Goal: Transaction & Acquisition: Purchase product/service

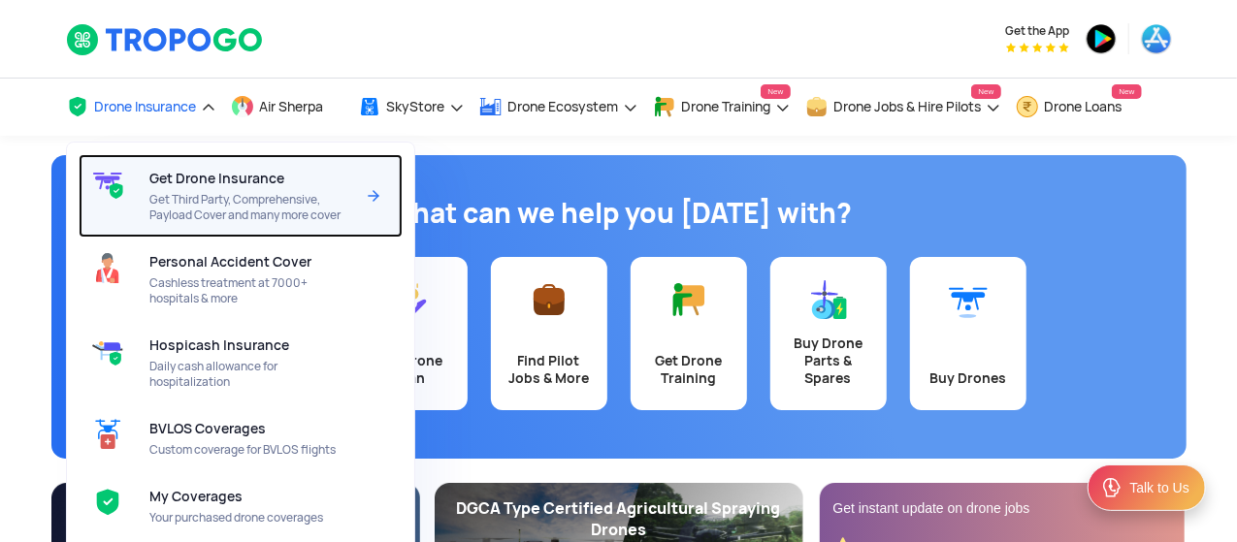
click at [215, 177] on span "Get Drone Insurance" at bounding box center [216, 179] width 135 height 16
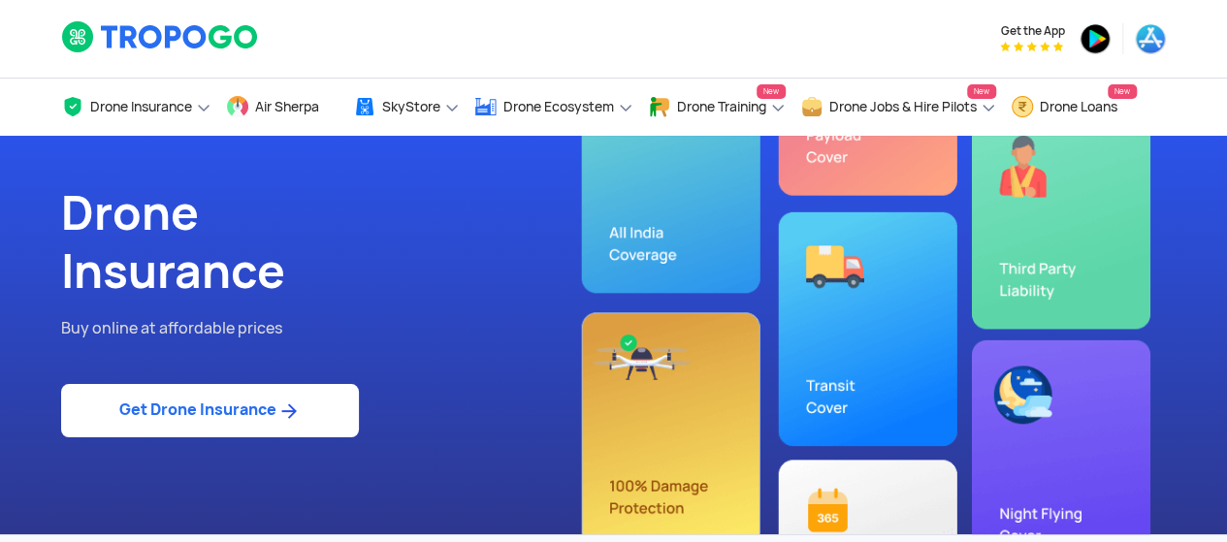
click at [213, 407] on link "Get Drone Insurance" at bounding box center [210, 410] width 298 height 53
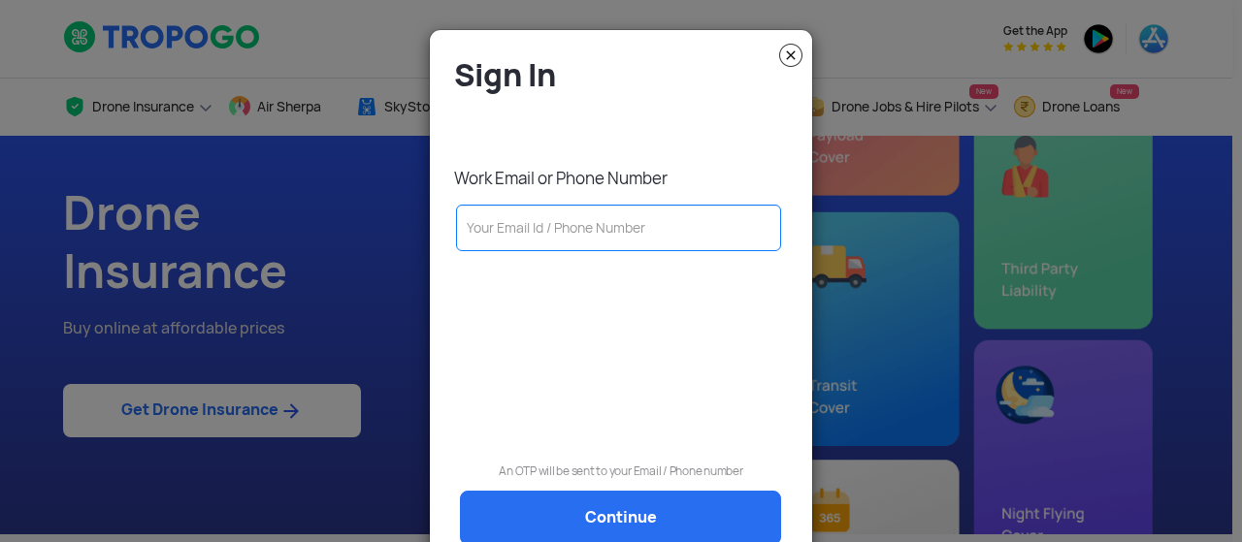
click at [551, 227] on input "text" at bounding box center [618, 228] width 325 height 47
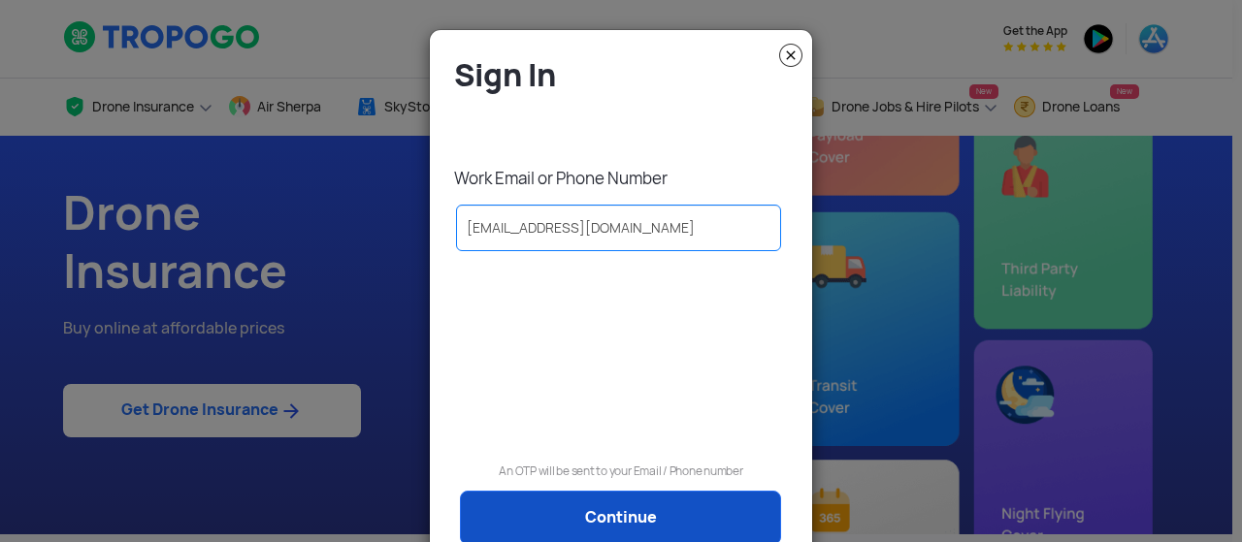
type input "[EMAIL_ADDRESS][DOMAIN_NAME]"
click at [581, 500] on link "Continue" at bounding box center [620, 518] width 321 height 54
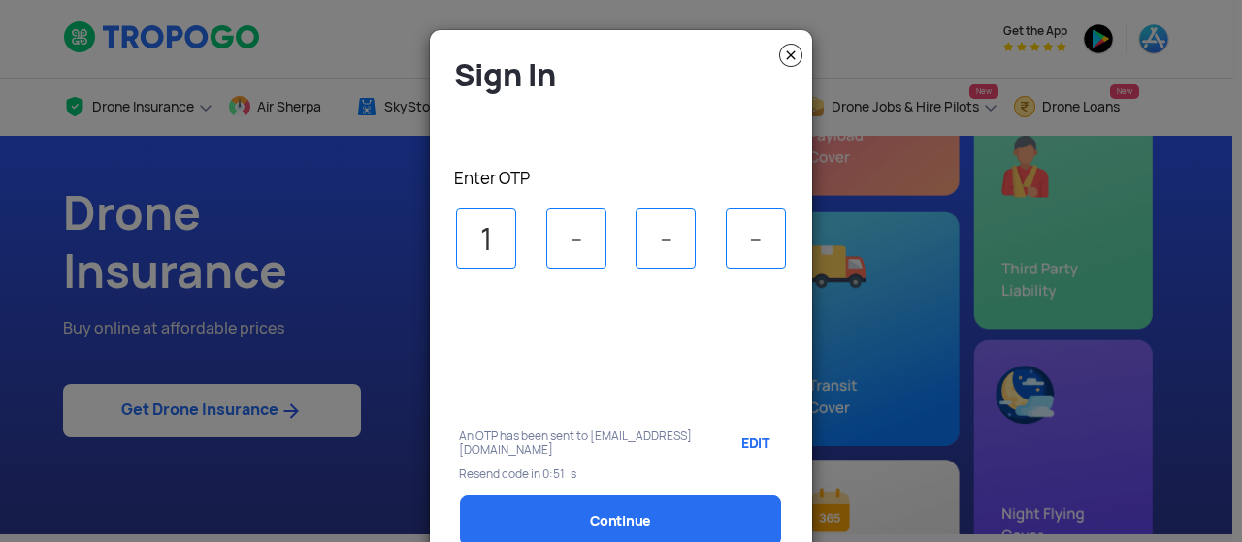
type input "1"
type input "7"
type input "2"
type input "8"
select select "1000000"
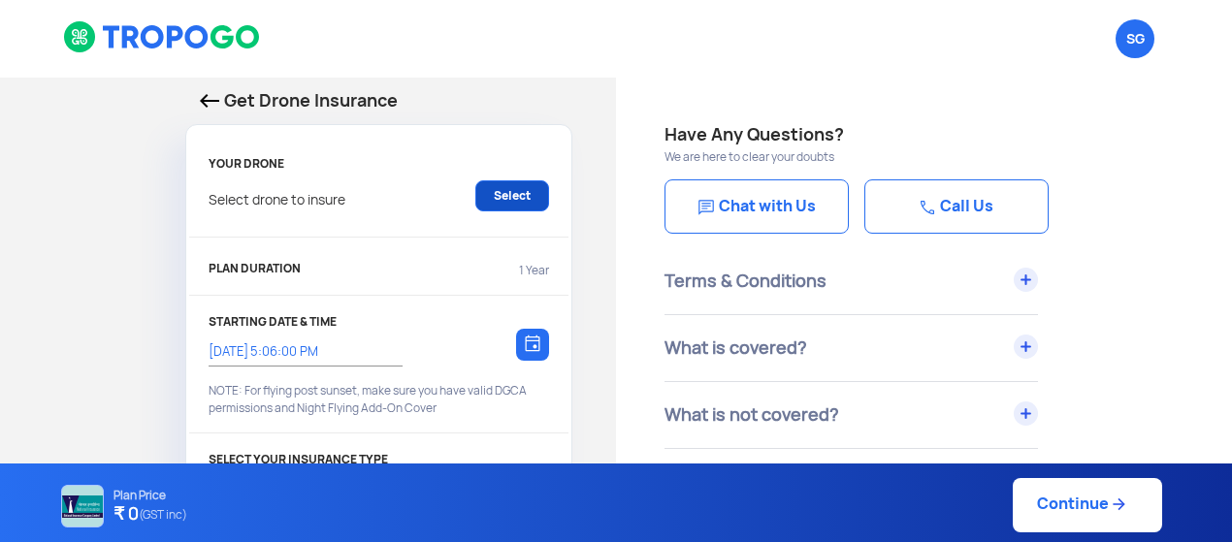
click at [515, 190] on link "Select" at bounding box center [512, 195] width 74 height 31
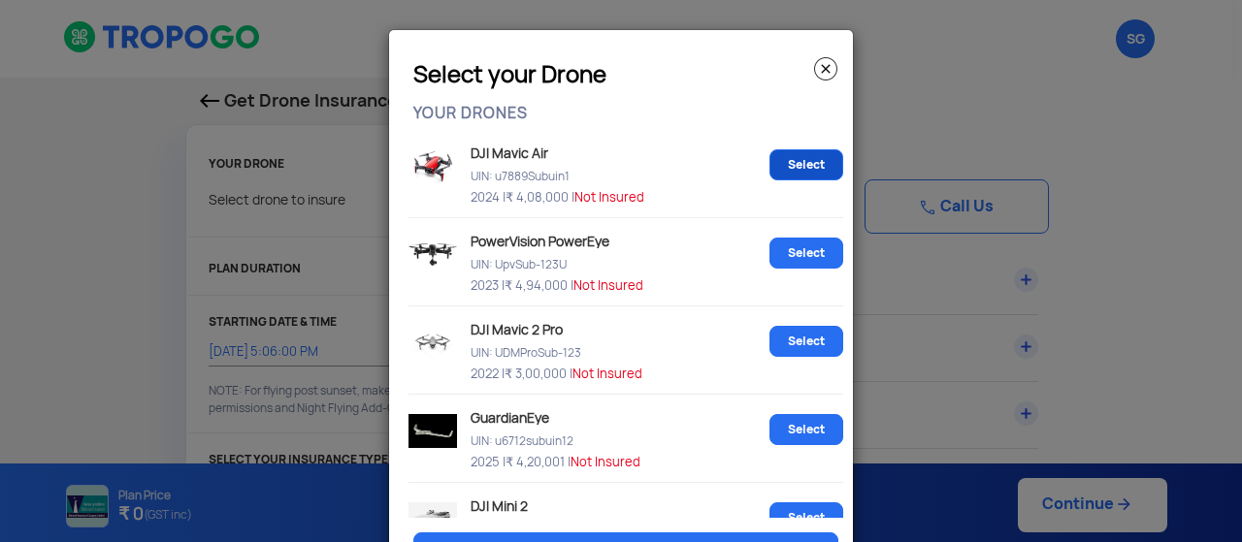
click at [777, 164] on link "Select" at bounding box center [806, 164] width 74 height 31
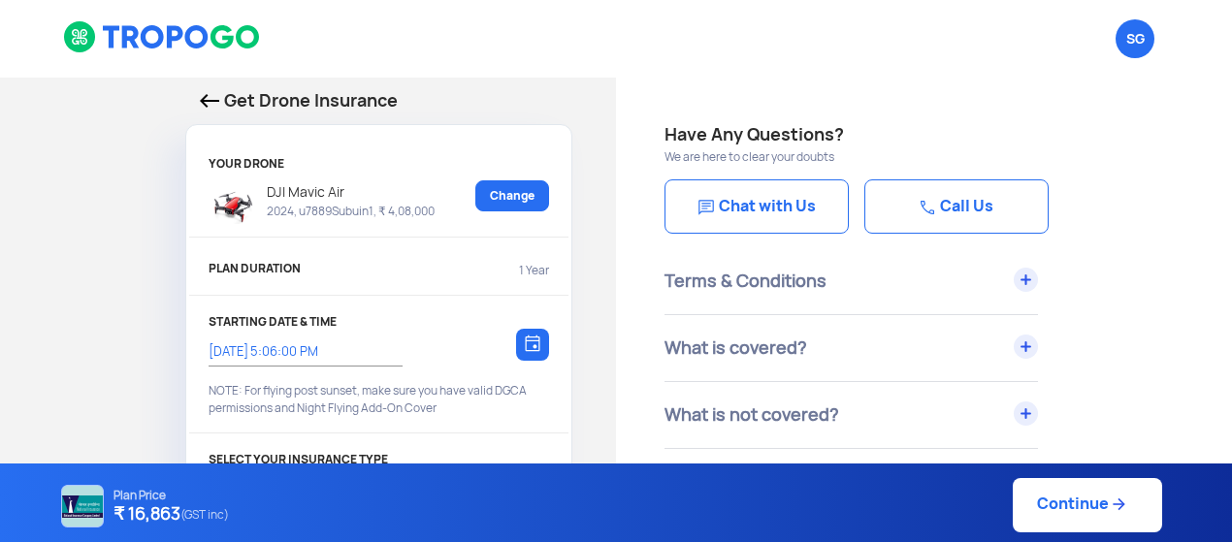
click at [1058, 507] on link "Continue" at bounding box center [1087, 505] width 149 height 54
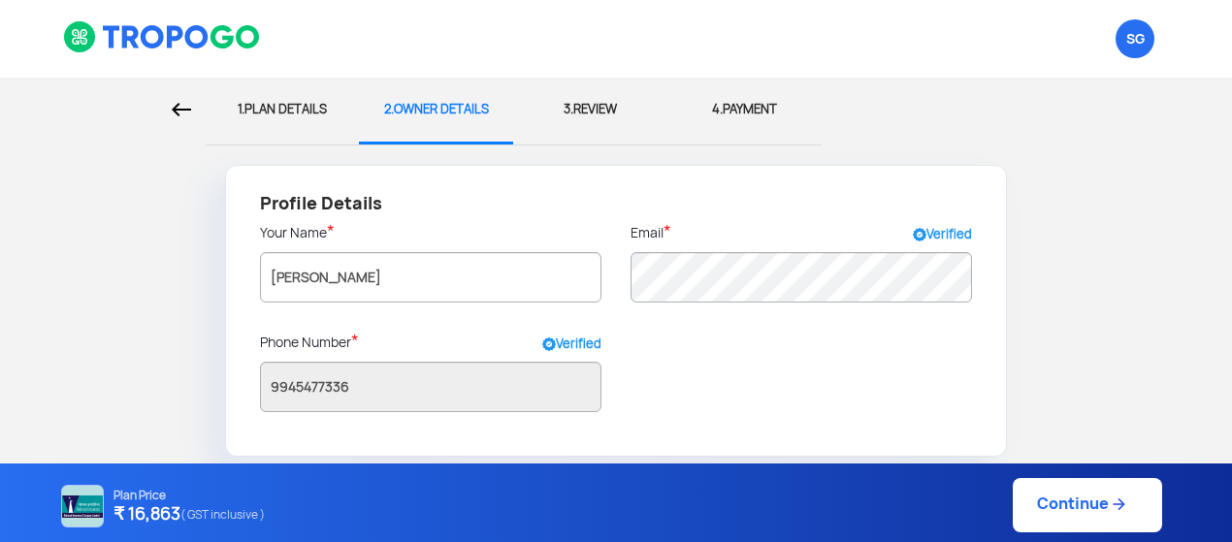
click at [180, 106] on img at bounding box center [181, 110] width 19 height 14
select select "1000000"
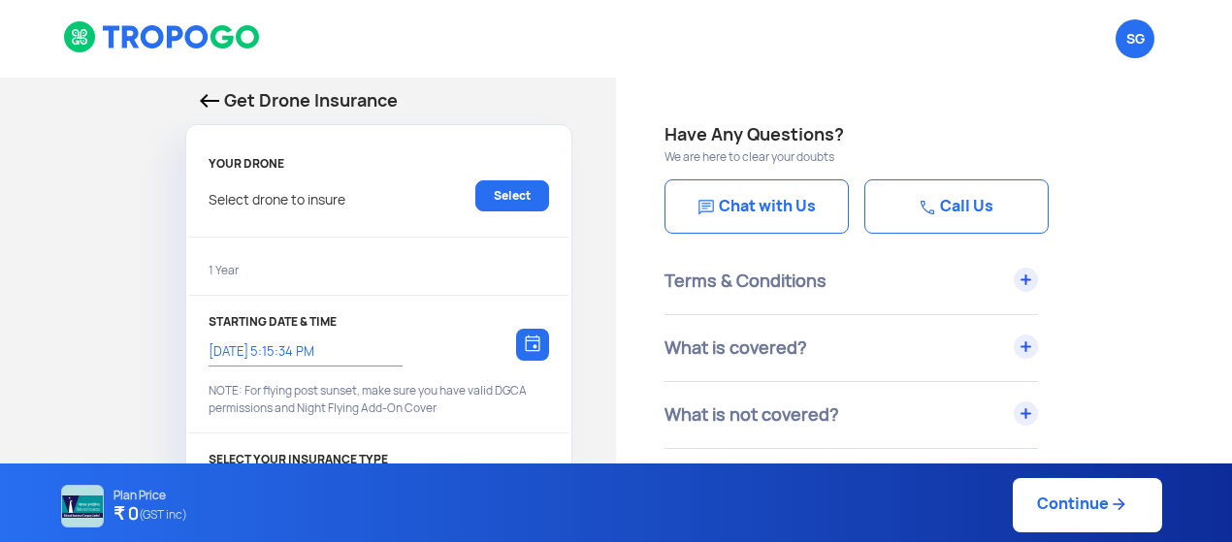
type input "[DATE] 5:06:00 PM"
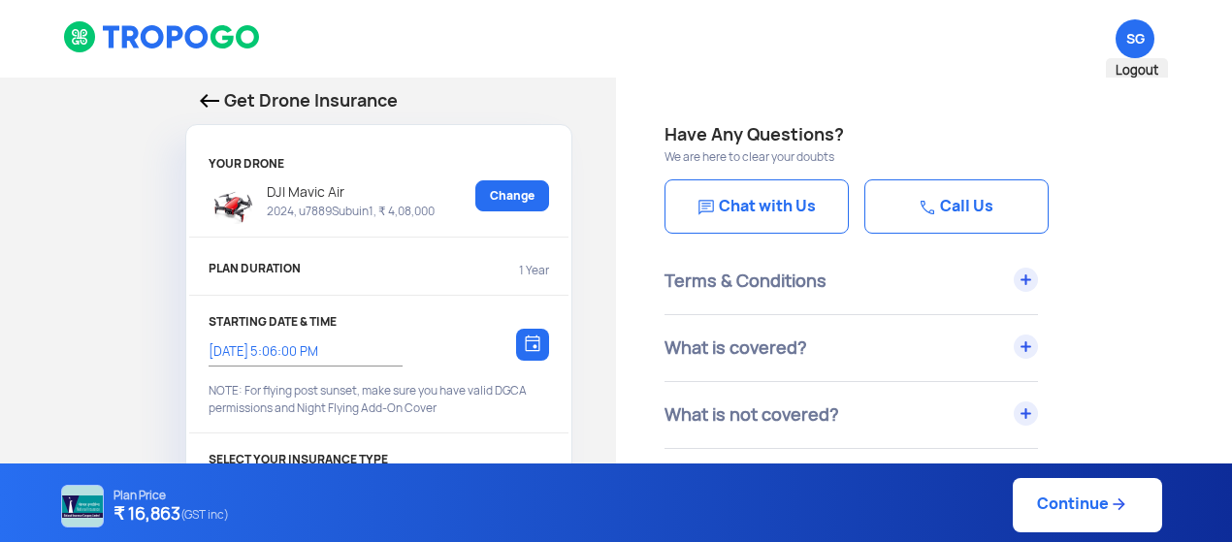
click at [1130, 66] on span "Logout" at bounding box center [1137, 70] width 62 height 25
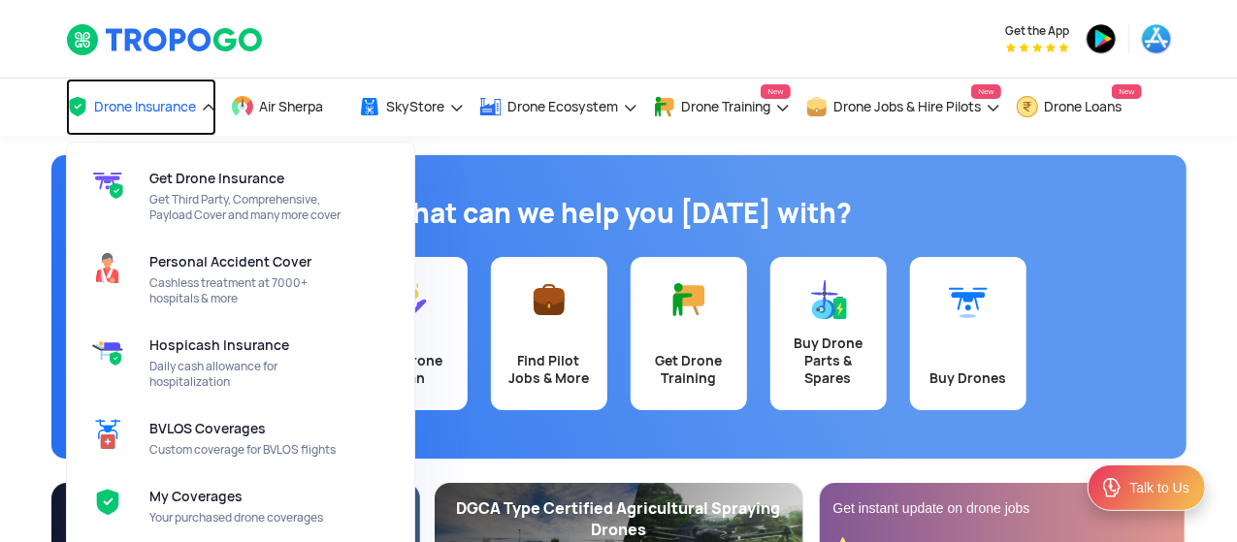
click at [200, 115] on link "Drone Insurance" at bounding box center [141, 107] width 150 height 57
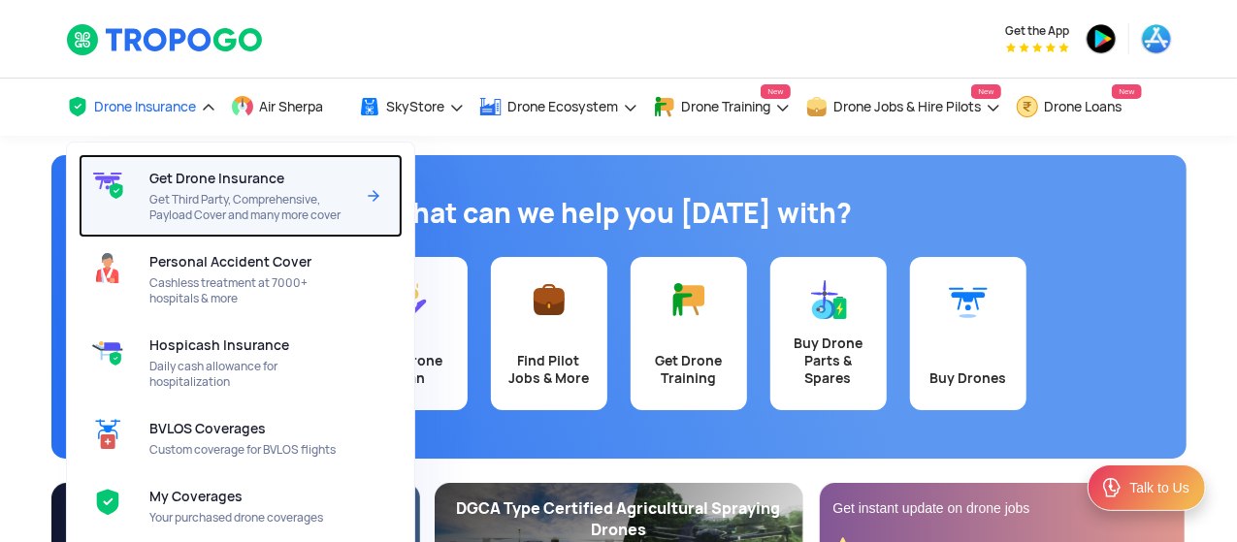
click at [186, 183] on span "Get Drone Insurance" at bounding box center [216, 179] width 135 height 16
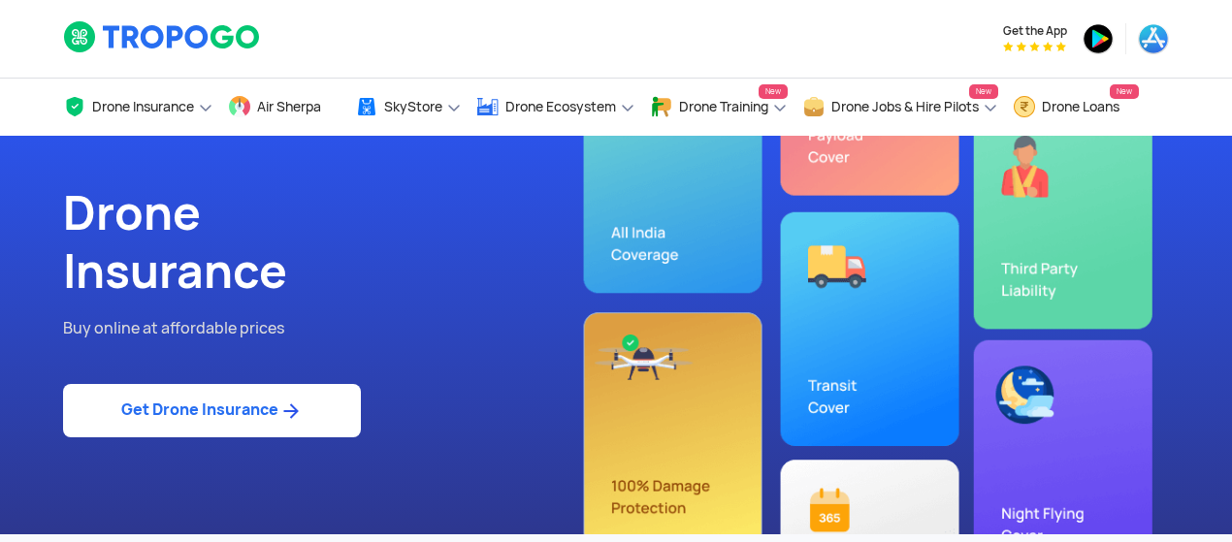
click at [192, 404] on link "Get Drone Insurance" at bounding box center [212, 410] width 298 height 53
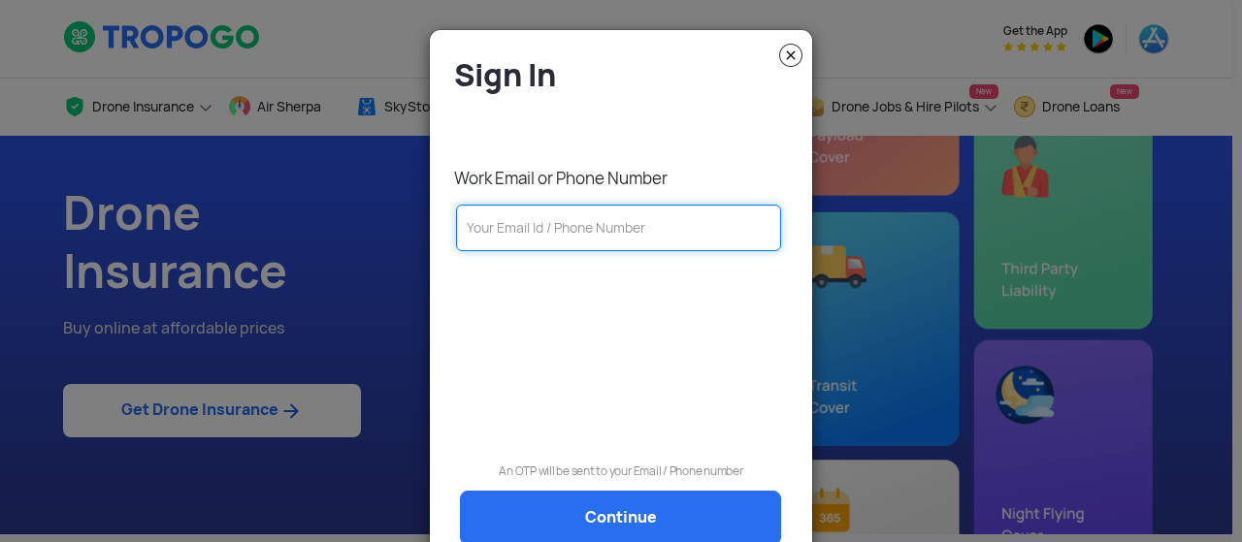
paste input "9840782700"
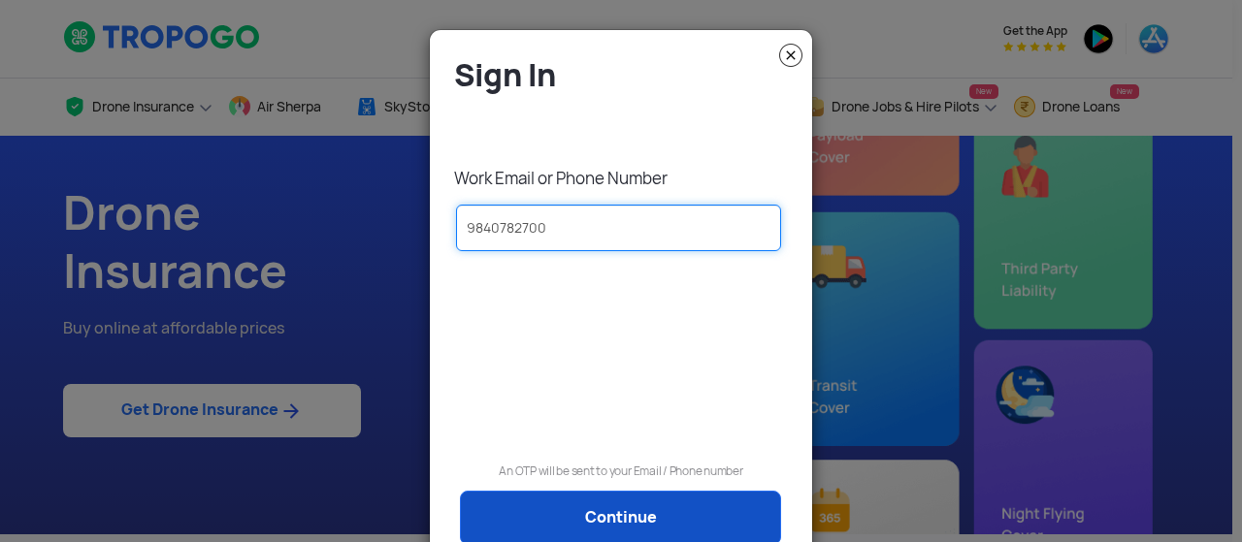
type input "9840782700"
click at [585, 516] on link "Continue" at bounding box center [620, 518] width 321 height 54
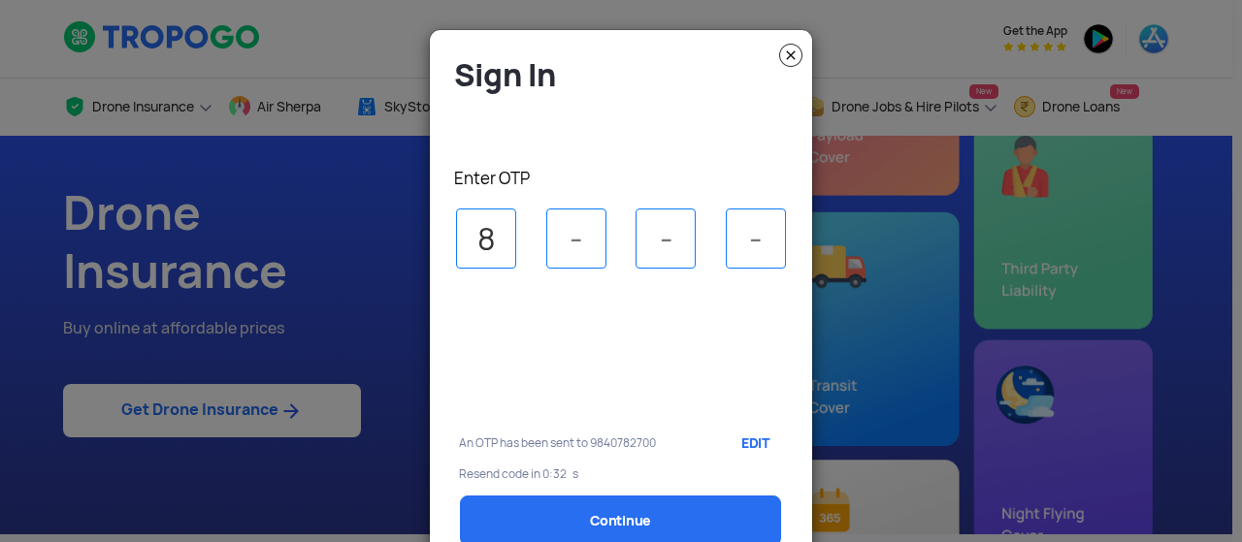
type input "8"
type input "6"
type input "7"
type input "2"
select select "1000000"
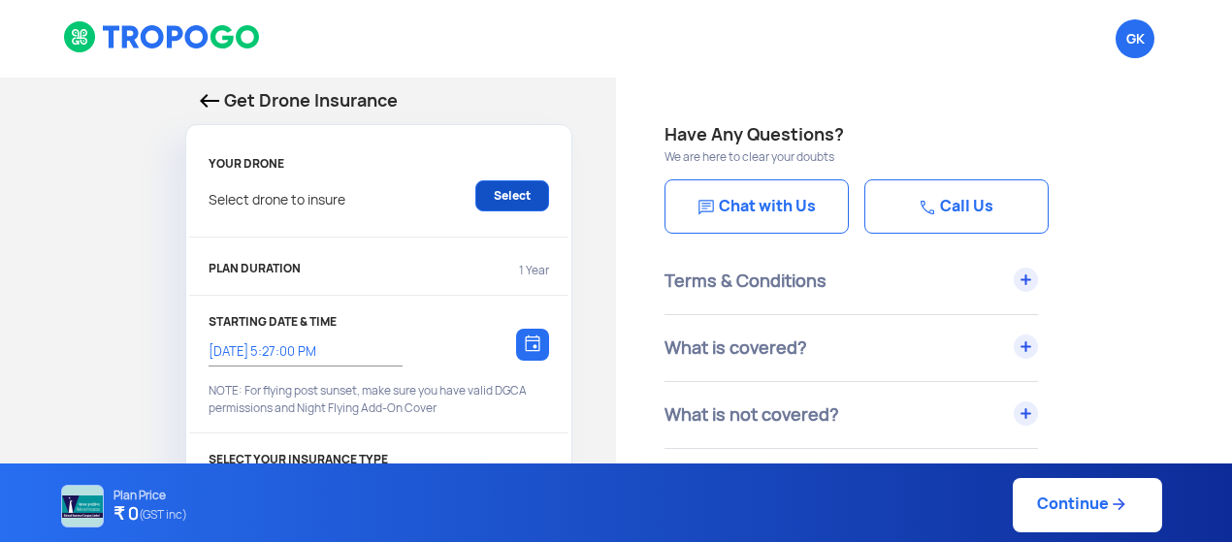
click at [511, 201] on link "Select" at bounding box center [512, 195] width 74 height 31
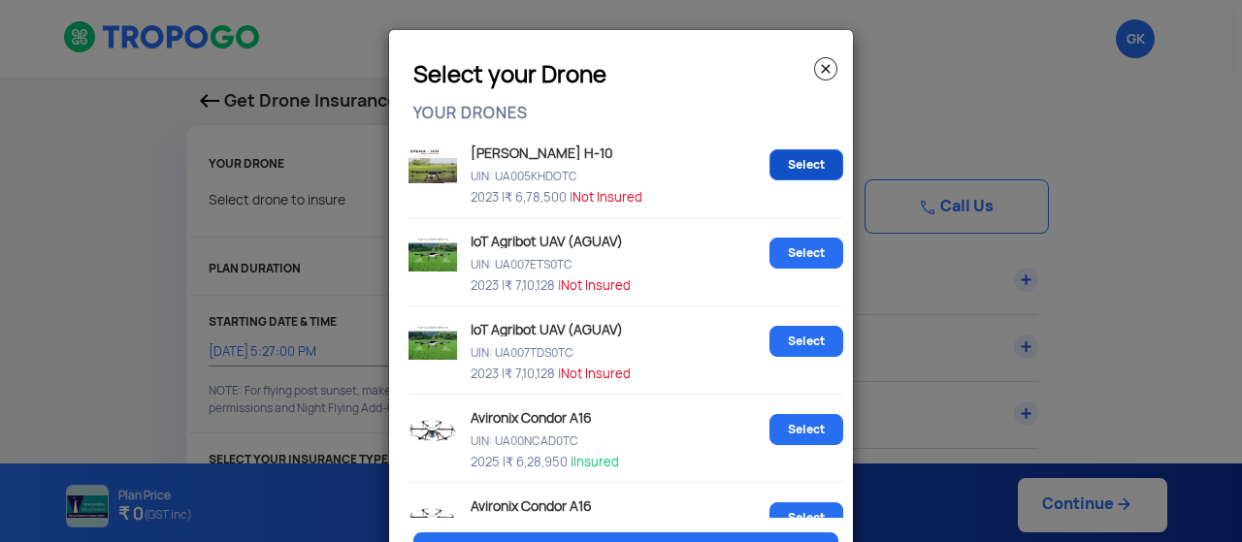
click at [776, 164] on link "Select" at bounding box center [806, 164] width 74 height 31
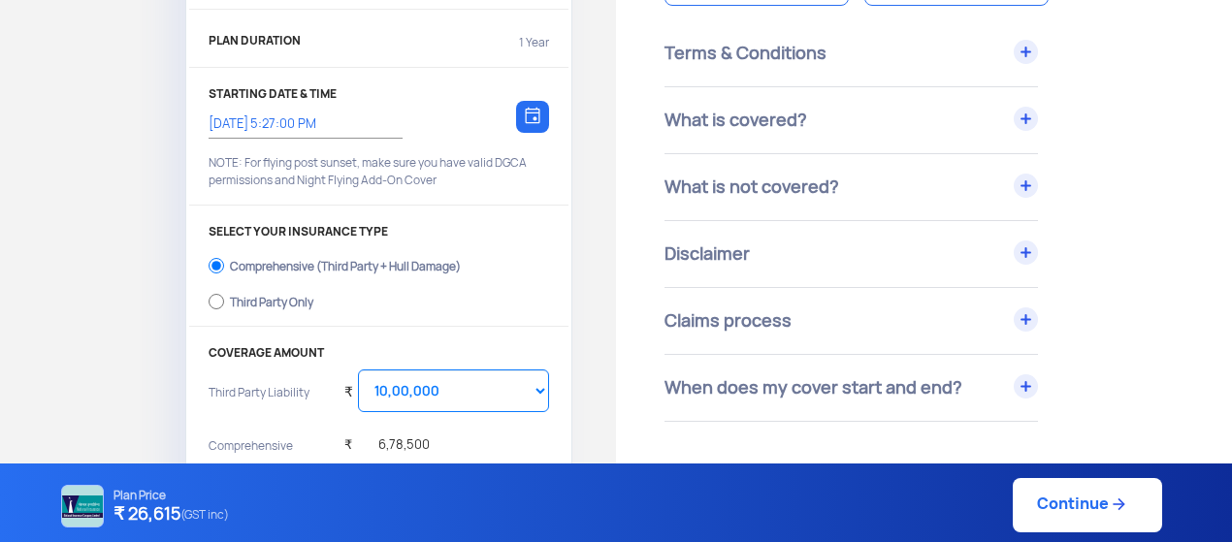
scroll to position [240, 0]
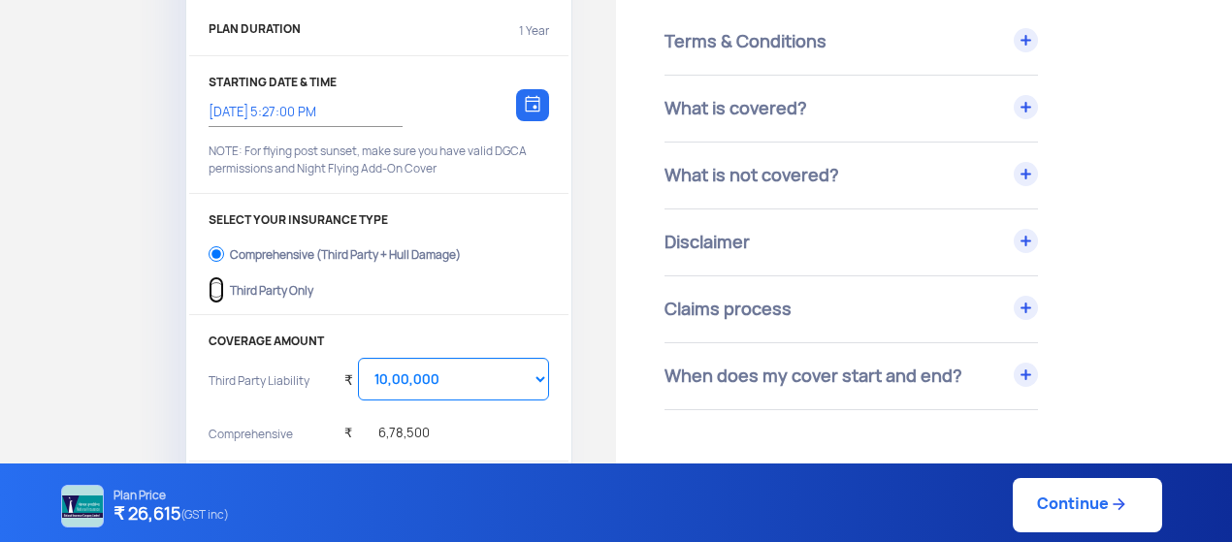
click at [215, 286] on input "Third Party Only" at bounding box center [217, 290] width 16 height 27
radio input "true"
select select "2000000"
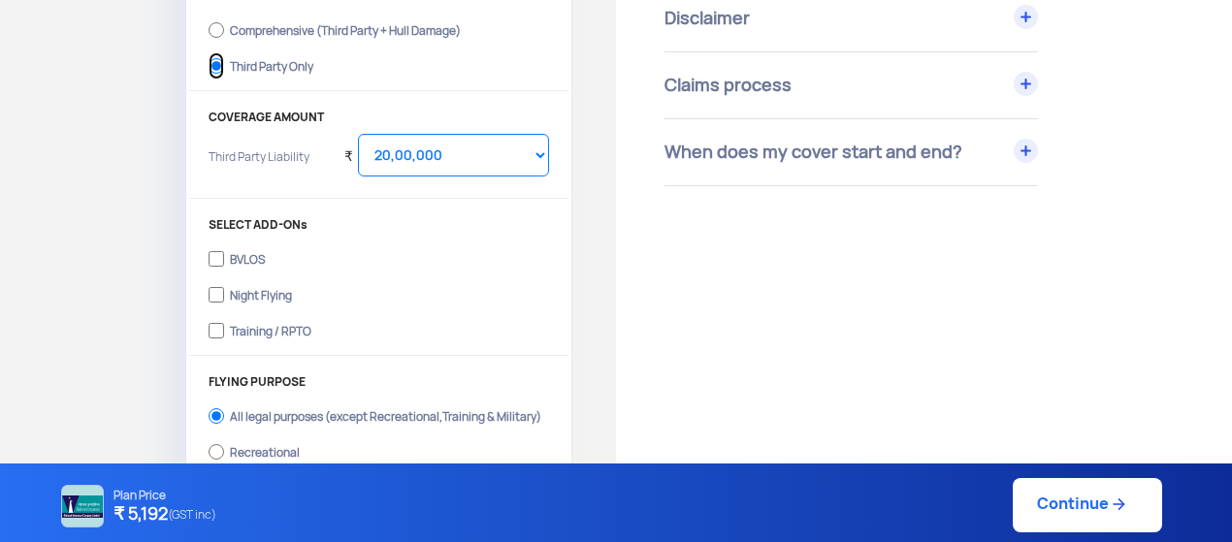
scroll to position [501, 0]
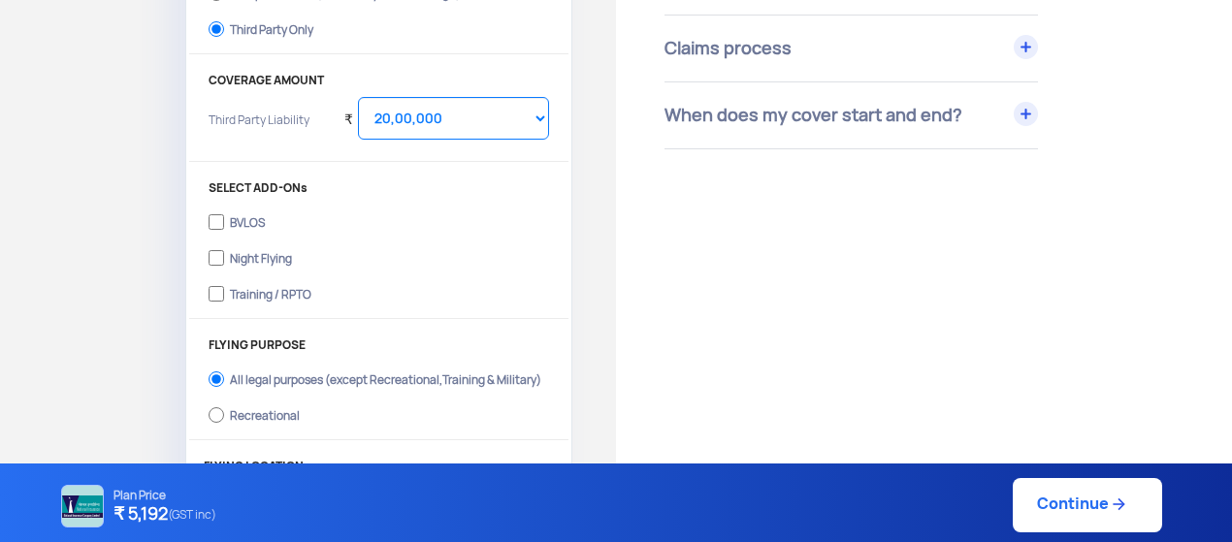
drag, startPoint x: 1230, startPoint y: 283, endPoint x: 1188, endPoint y: 392, distance: 116.8
click at [1085, 502] on link "Continue" at bounding box center [1087, 505] width 149 height 54
type input "25/9/2025, 5:30:00 PM"
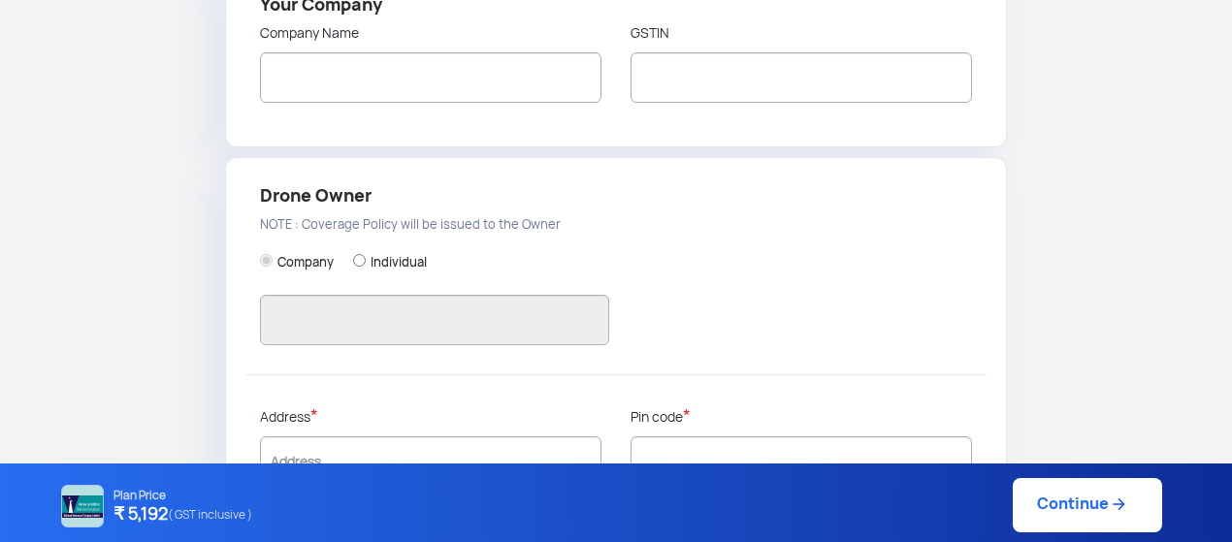
type input "GANESH KUMAR"
type input "9840782700"
type input "VAYU DRONE SERVICES"
type input "33AAWFV9513B1ZY"
type input "VAYU DRONE SERVICES"
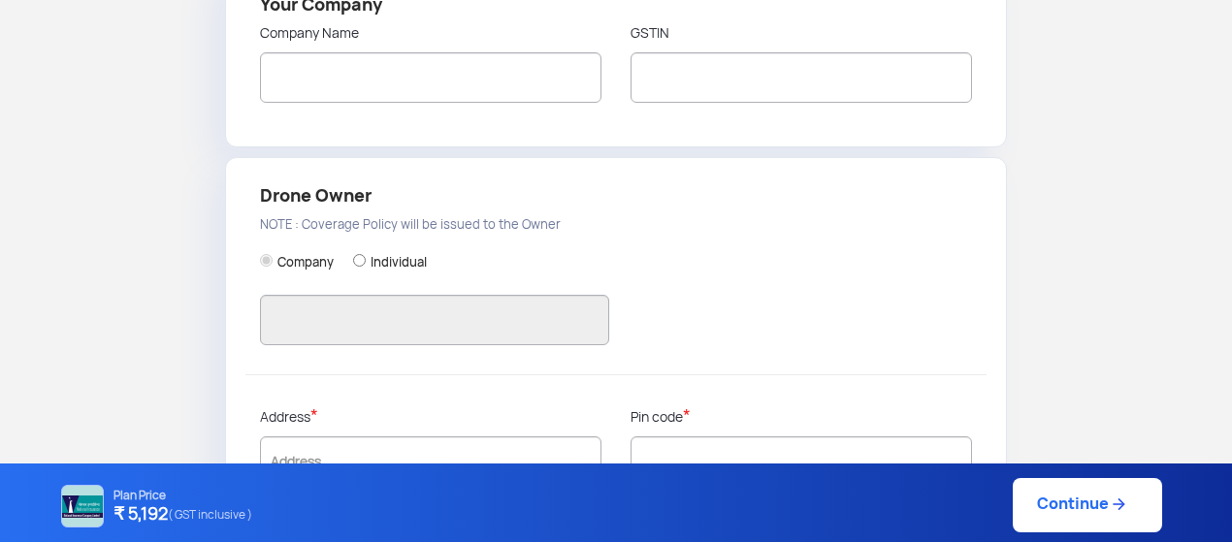
type input "NEW NO.72 OLD NO.267A ROYAPETTAH HIGH ROAD ROYAPETTAH CHENNAI"
type input "600014"
type input "Chennai"
type input "Tamil Nadu"
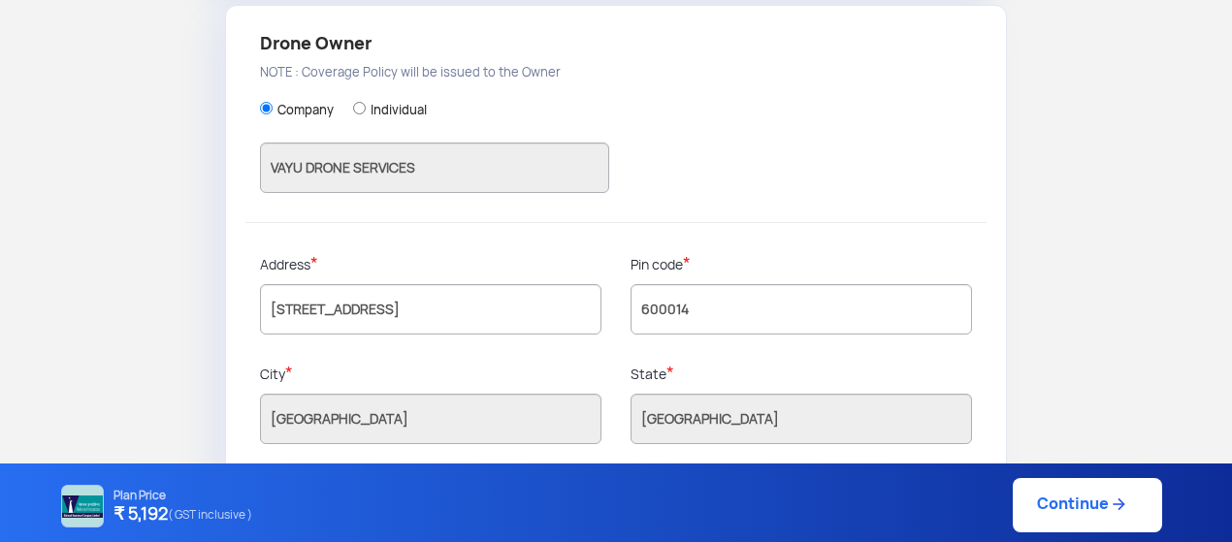
scroll to position [673, 0]
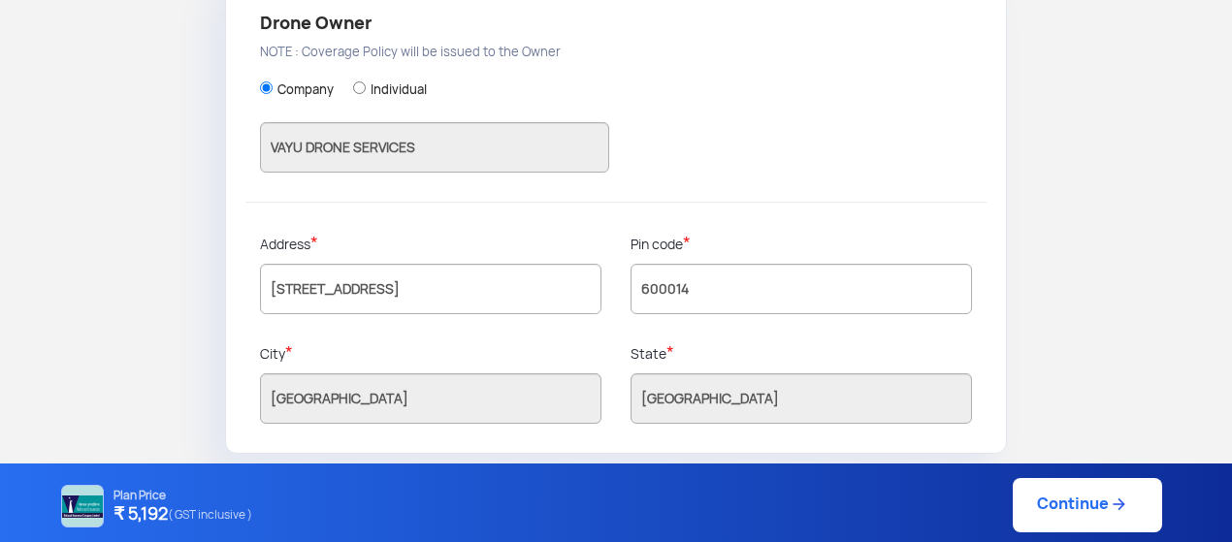
click at [1063, 498] on link "Continue" at bounding box center [1087, 505] width 149 height 54
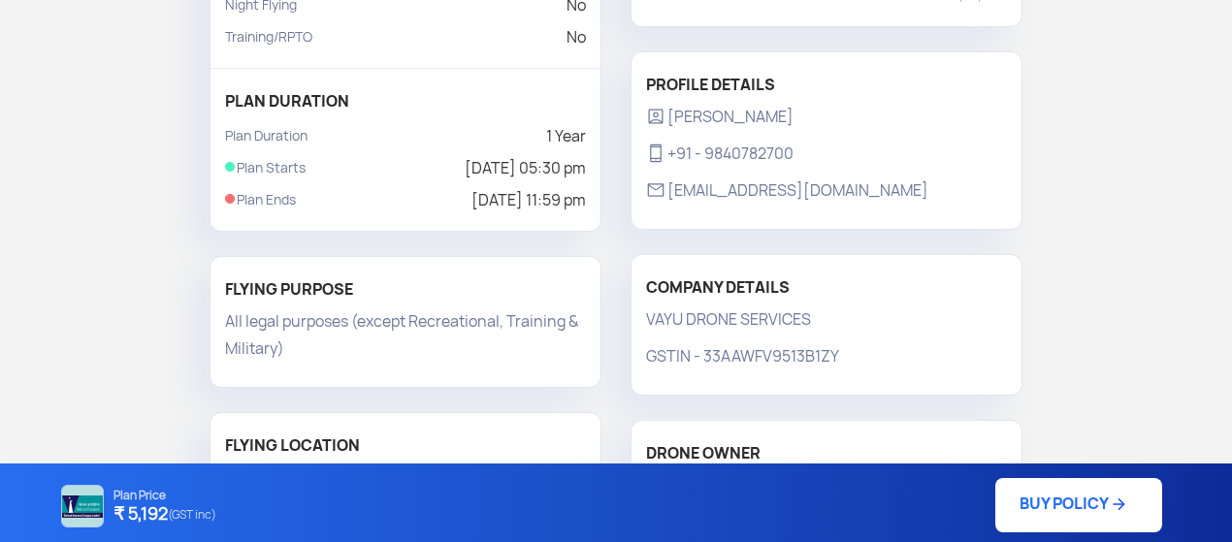
scroll to position [369, 0]
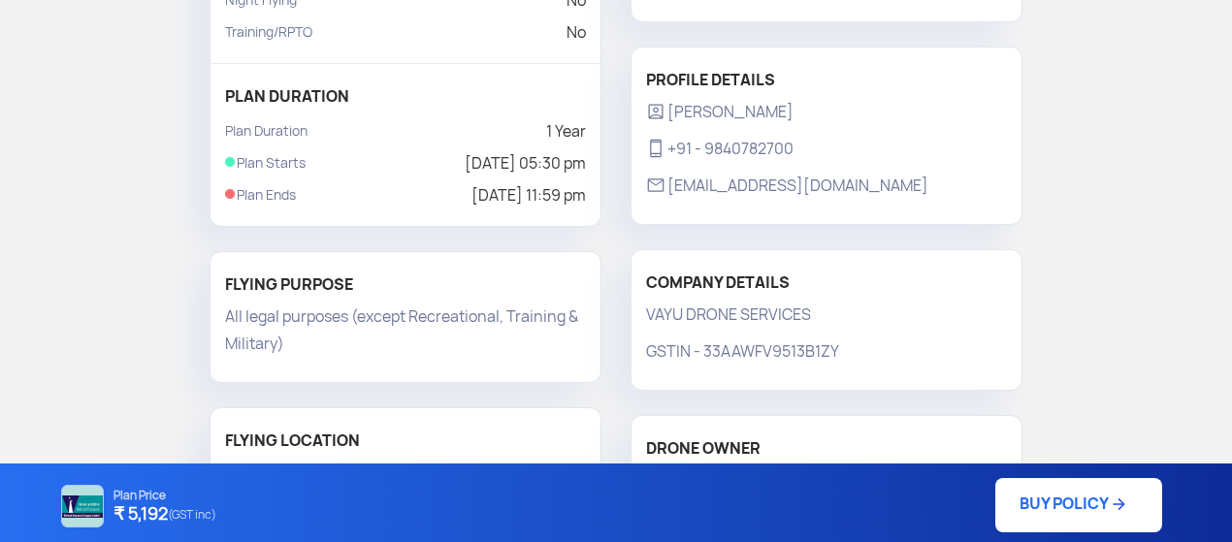
click at [1057, 500] on link "BUY POLICY" at bounding box center [1079, 505] width 167 height 54
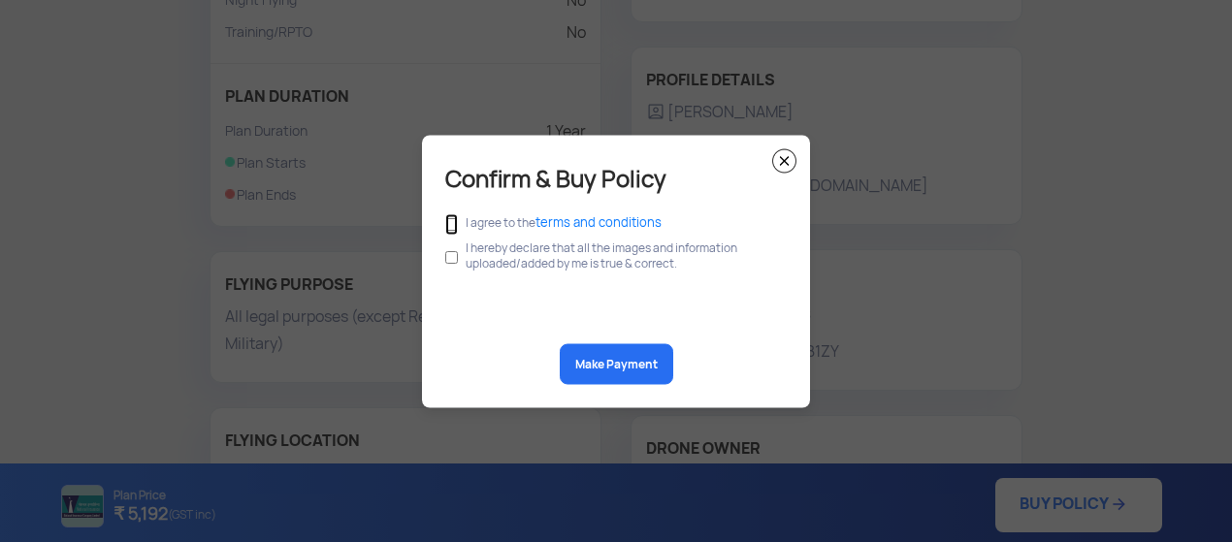
click at [448, 222] on input "checkbox" at bounding box center [451, 223] width 13 height 21
checkbox input "true"
click at [453, 255] on input "checkbox" at bounding box center [451, 257] width 13 height 37
checkbox input "true"
click at [596, 364] on button "Make Payment" at bounding box center [617, 364] width 114 height 41
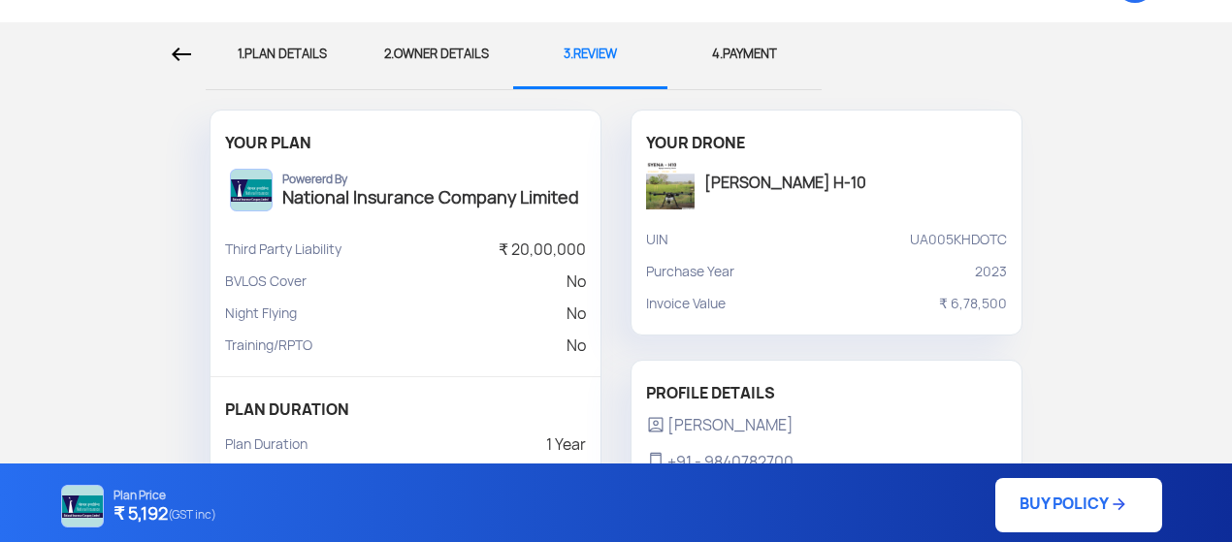
scroll to position [0, 0]
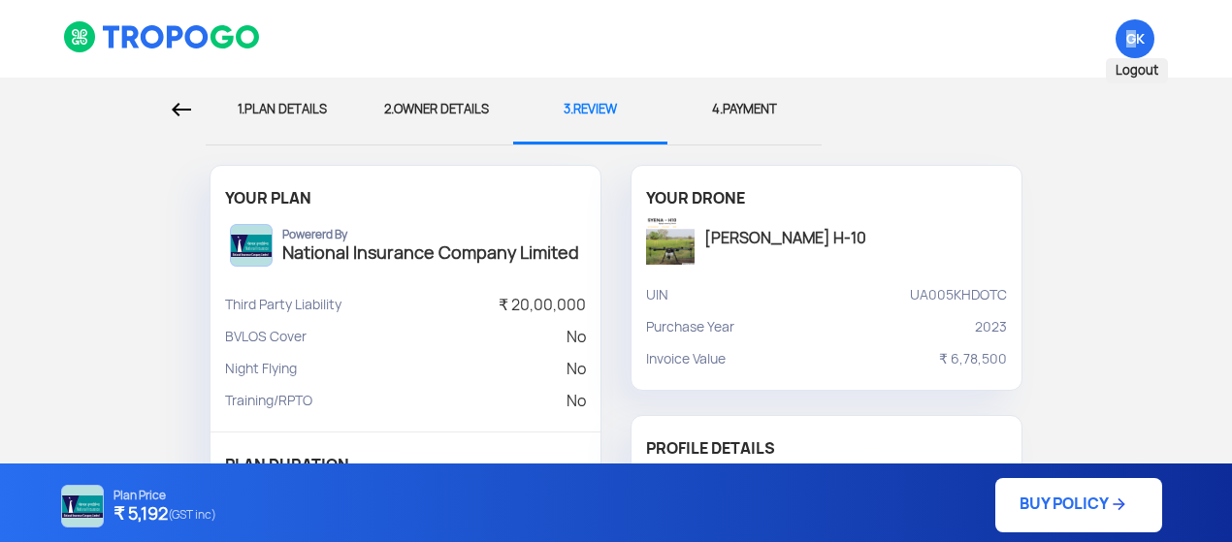
click at [1133, 38] on span "GK Logout" at bounding box center [1135, 38] width 39 height 39
click at [1129, 67] on span "Logout" at bounding box center [1137, 70] width 62 height 25
